Goal: Task Accomplishment & Management: Manage account settings

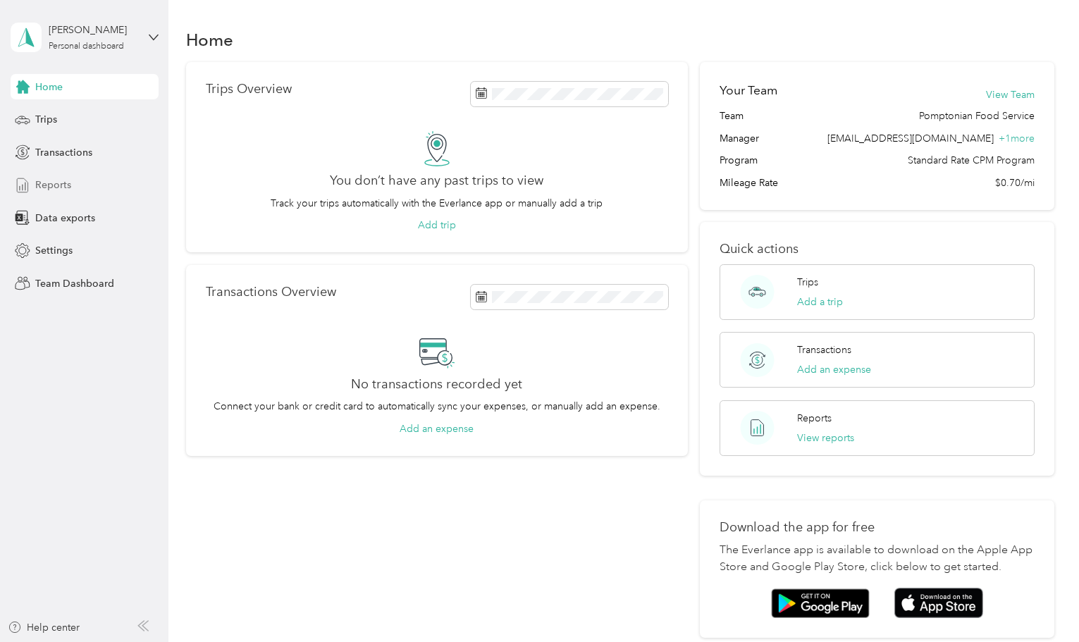
click at [70, 157] on span "Transactions" at bounding box center [63, 152] width 57 height 15
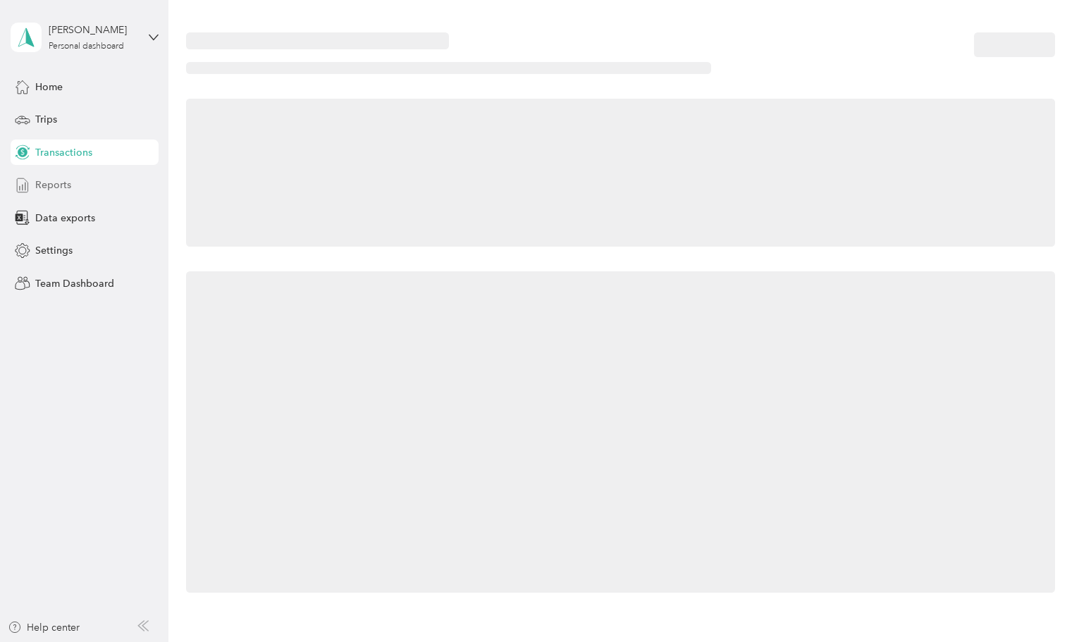
click at [58, 185] on span "Reports" at bounding box center [53, 185] width 36 height 15
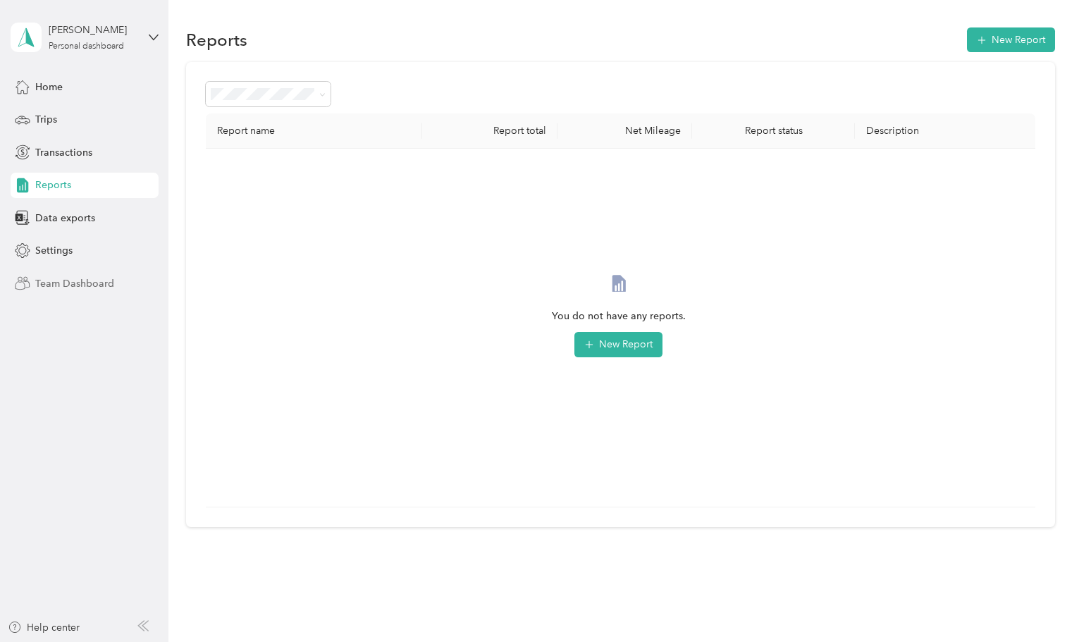
click at [85, 282] on span "Team Dashboard" at bounding box center [74, 283] width 79 height 15
click at [80, 285] on span "Team Dashboard" at bounding box center [74, 283] width 79 height 15
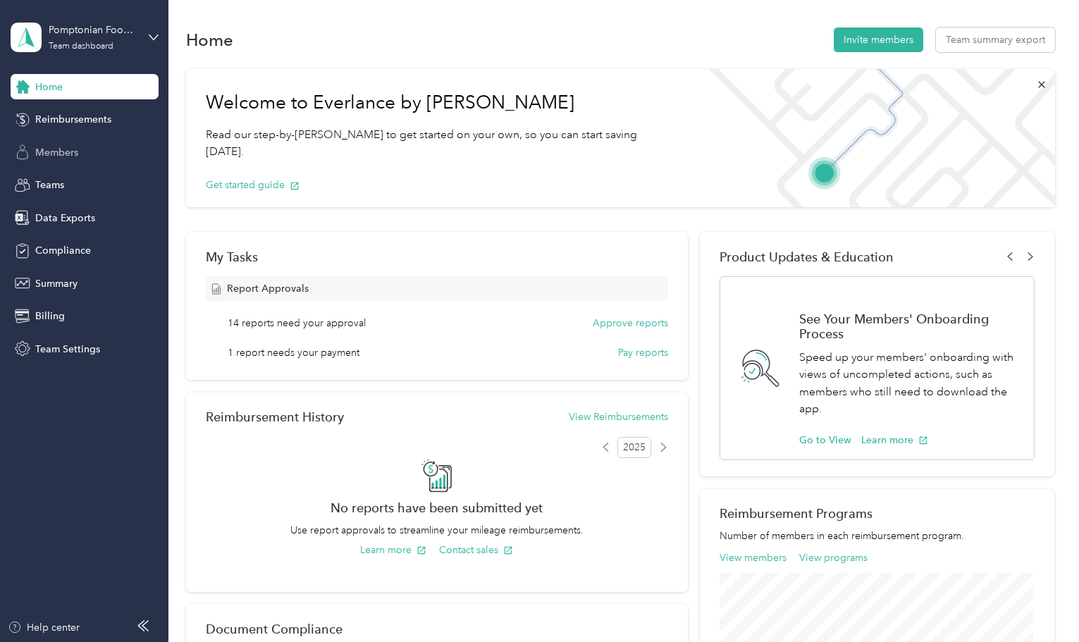
click at [65, 154] on span "Members" at bounding box center [56, 152] width 43 height 15
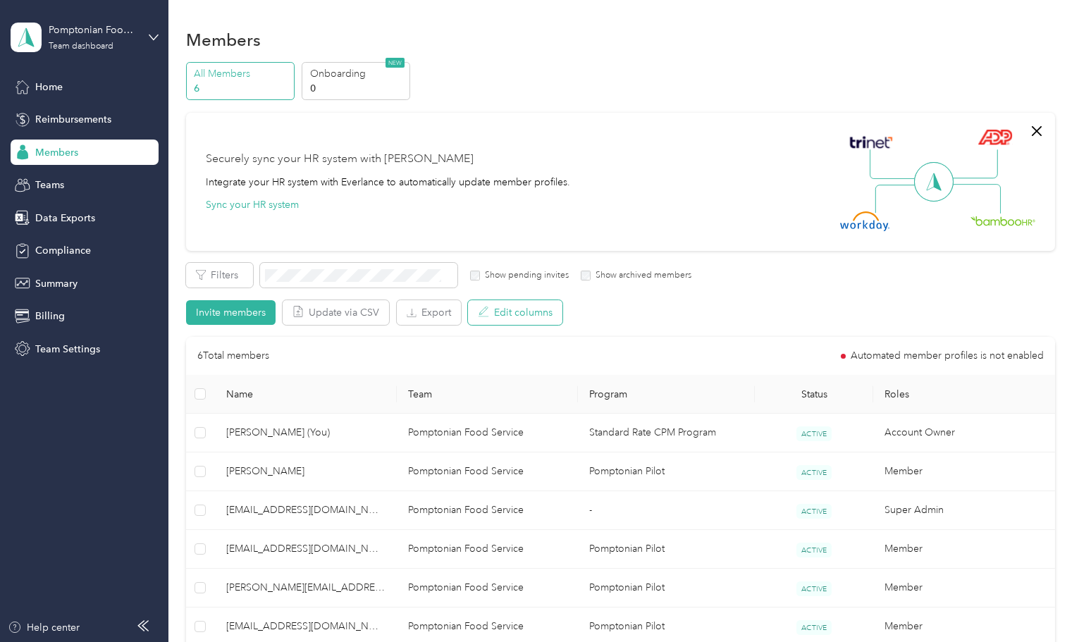
scroll to position [207, 0]
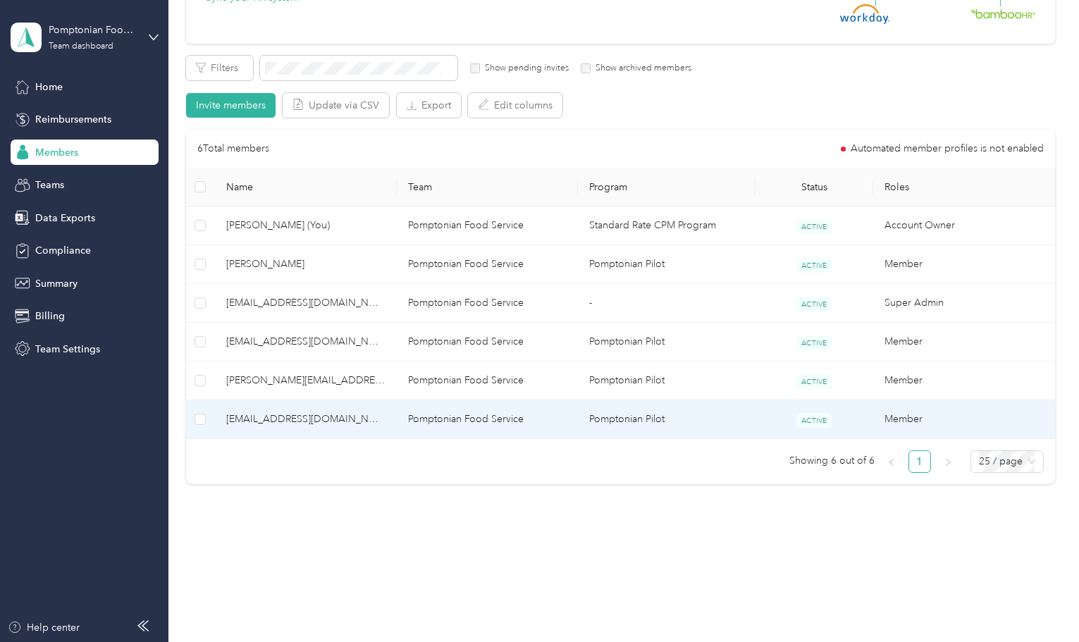
click at [507, 423] on td "Pomptonian Food Service" at bounding box center [488, 419] width 182 height 39
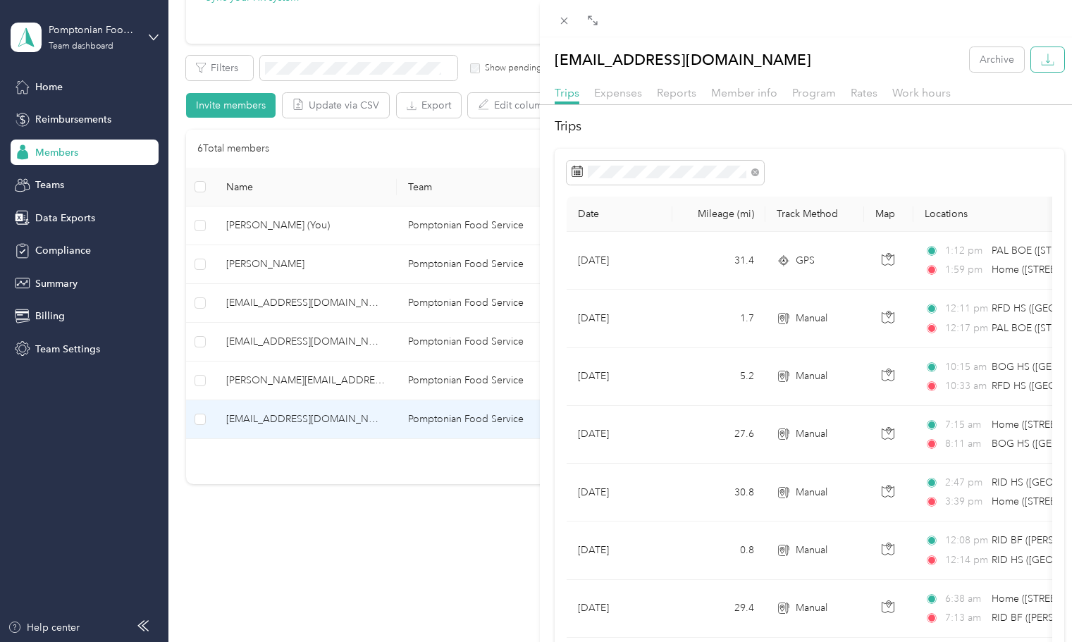
click at [1031, 66] on button "button" at bounding box center [1047, 59] width 33 height 25
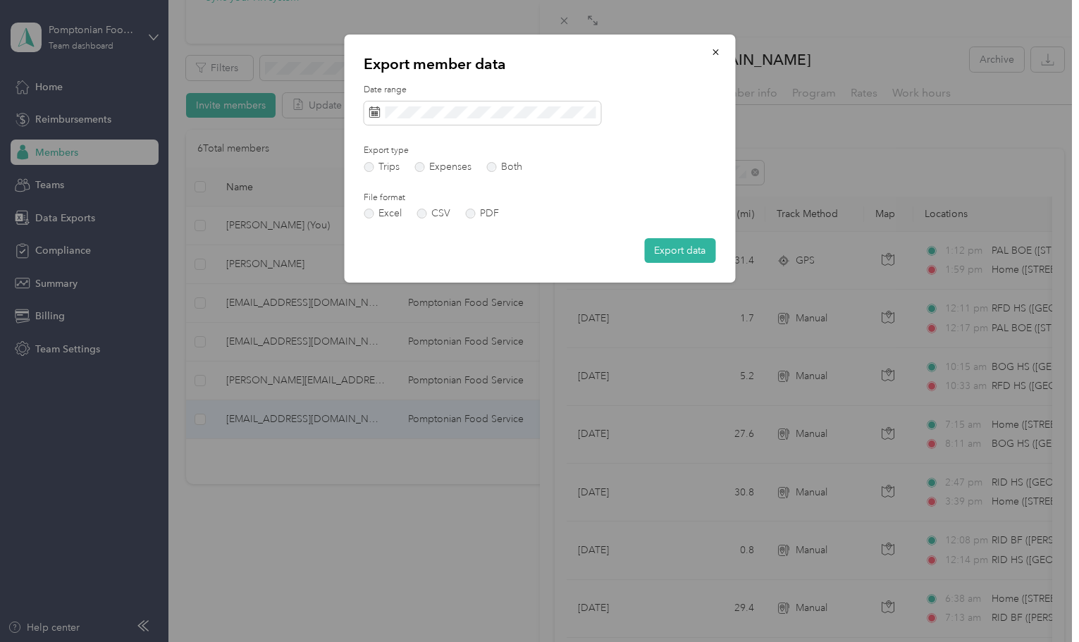
drag, startPoint x: 657, startPoint y: 254, endPoint x: 634, endPoint y: 255, distance: 22.6
click at [658, 254] on button "Export data" at bounding box center [679, 250] width 71 height 25
